Goal: Transaction & Acquisition: Book appointment/travel/reservation

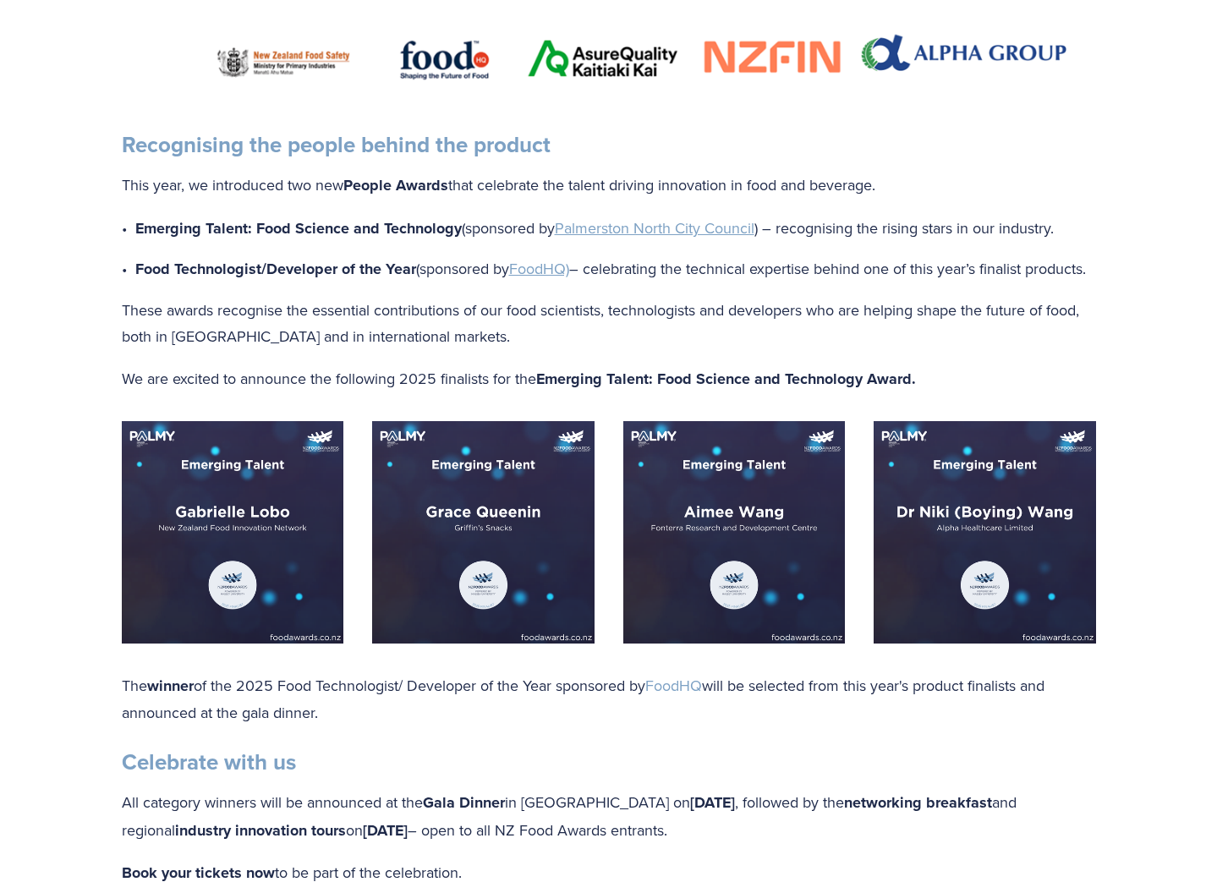
scroll to position [1298, 0]
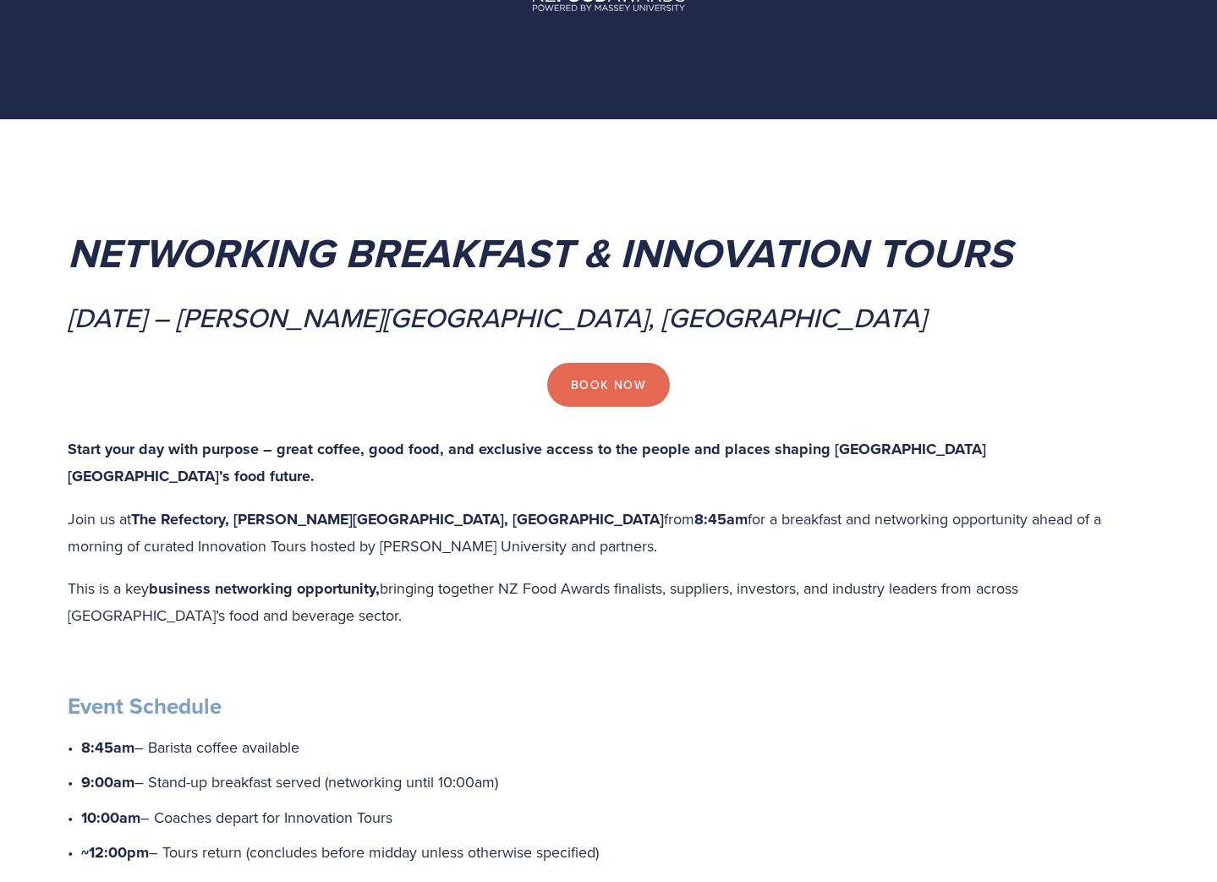
scroll to position [130, 0]
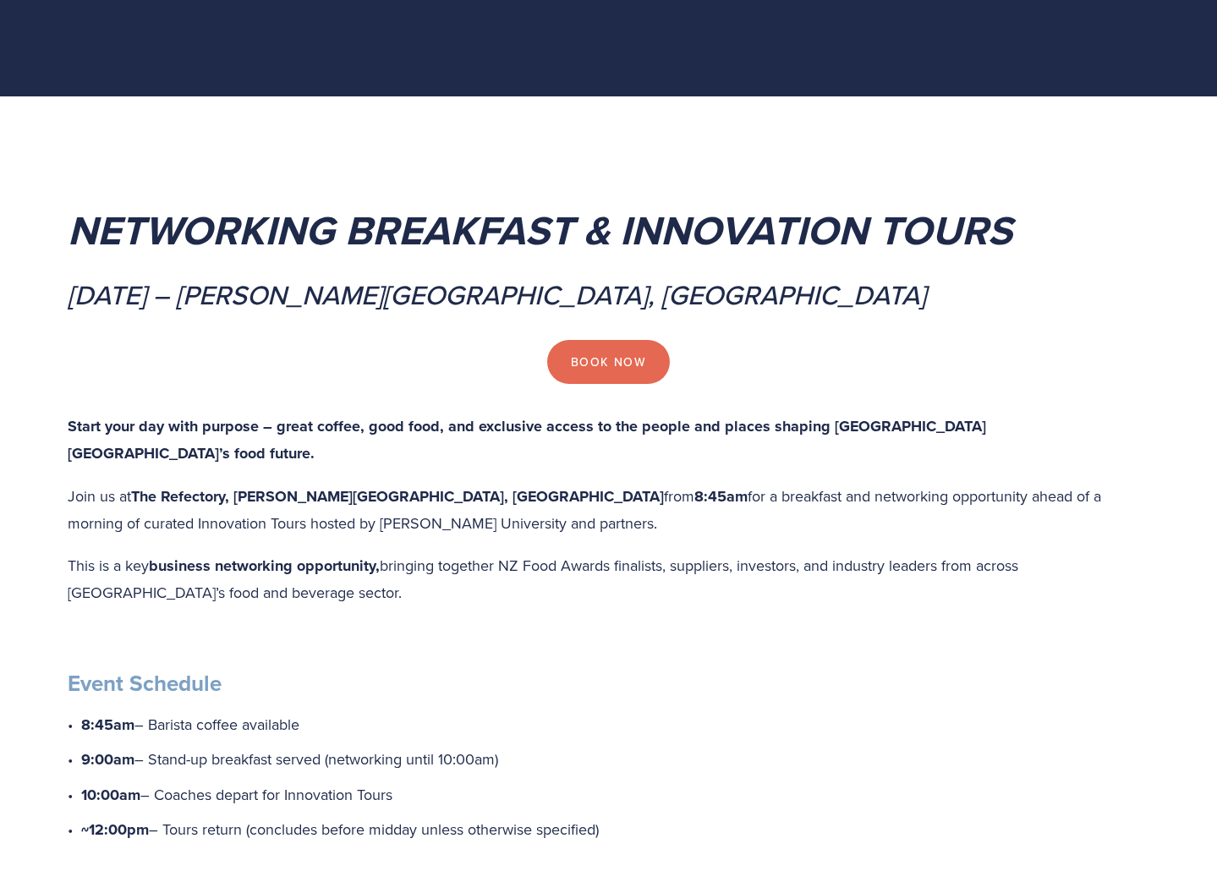
click at [575, 384] on div "Book Now" at bounding box center [609, 362] width 1112 height 73
click at [587, 361] on link "Book Now" at bounding box center [608, 360] width 123 height 44
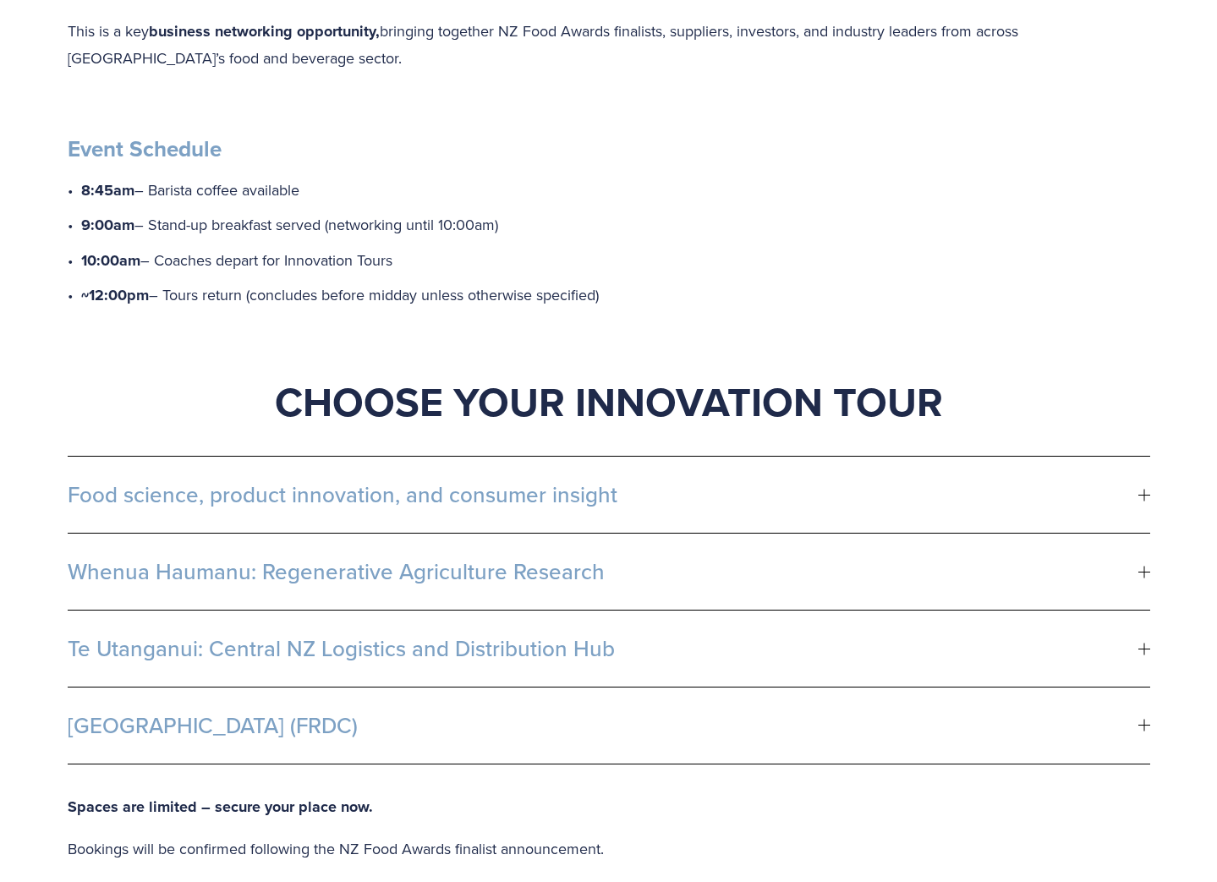
scroll to position [670, 0]
